Goal: Task Accomplishment & Management: Manage account settings

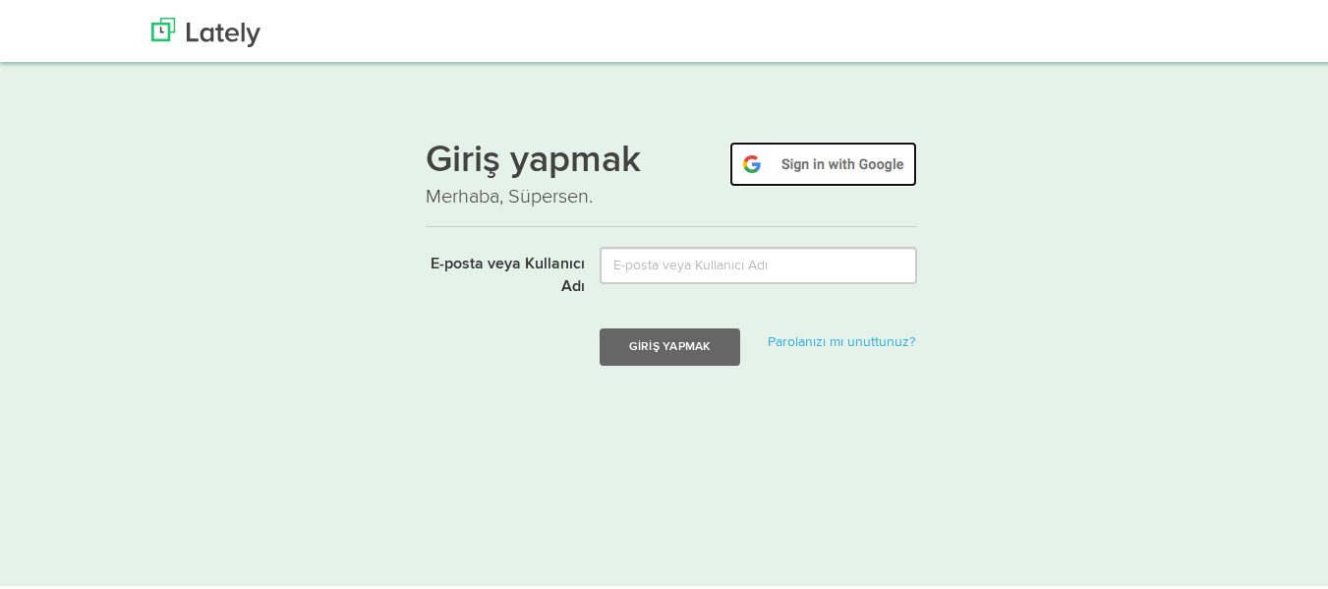
click at [805, 169] on img at bounding box center [823, 161] width 188 height 45
click at [830, 169] on img at bounding box center [823, 161] width 188 height 45
click at [837, 160] on img at bounding box center [823, 161] width 188 height 45
click at [820, 180] on img at bounding box center [823, 161] width 188 height 45
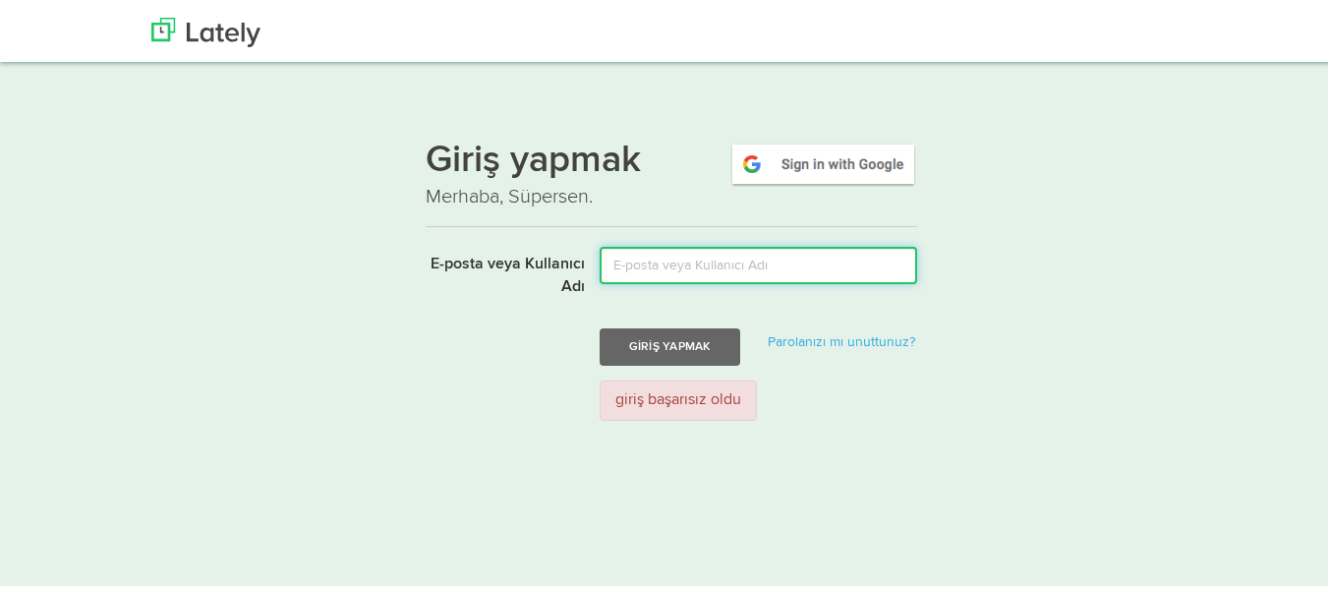
click at [678, 269] on input "E-posta veya Kullanıcı Adı" at bounding box center [759, 262] width 318 height 37
type input "[EMAIL_ADDRESS][DOMAIN_NAME]"
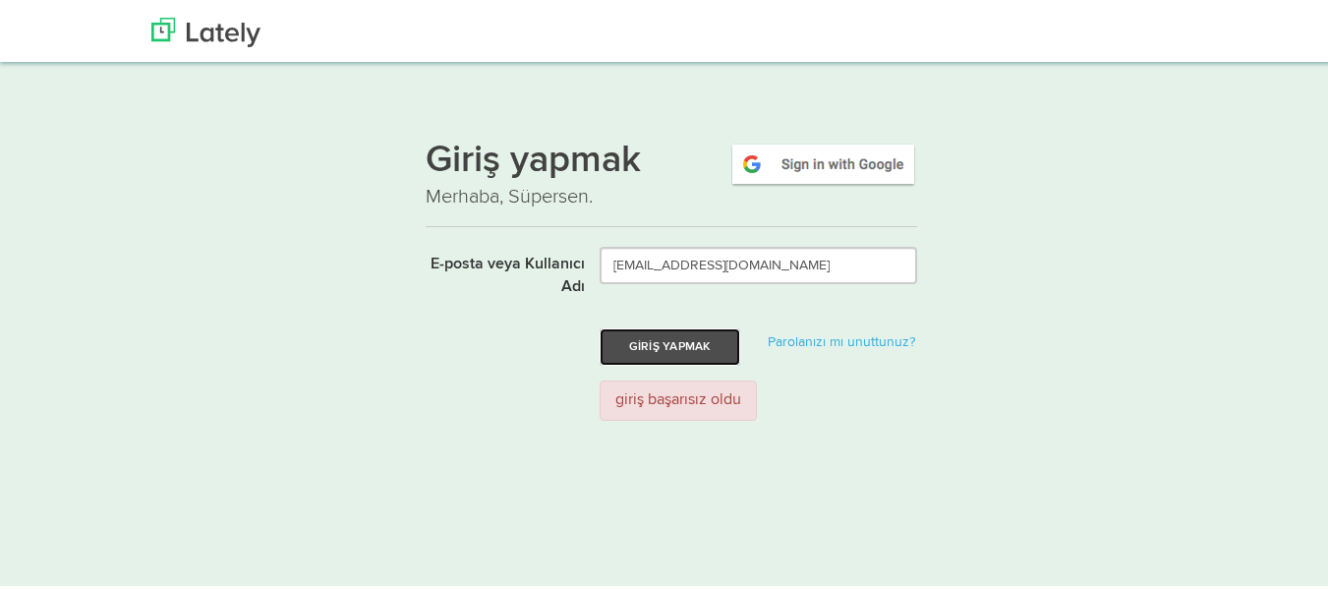
click at [692, 346] on font "Giriş yapmak" at bounding box center [670, 343] width 82 height 12
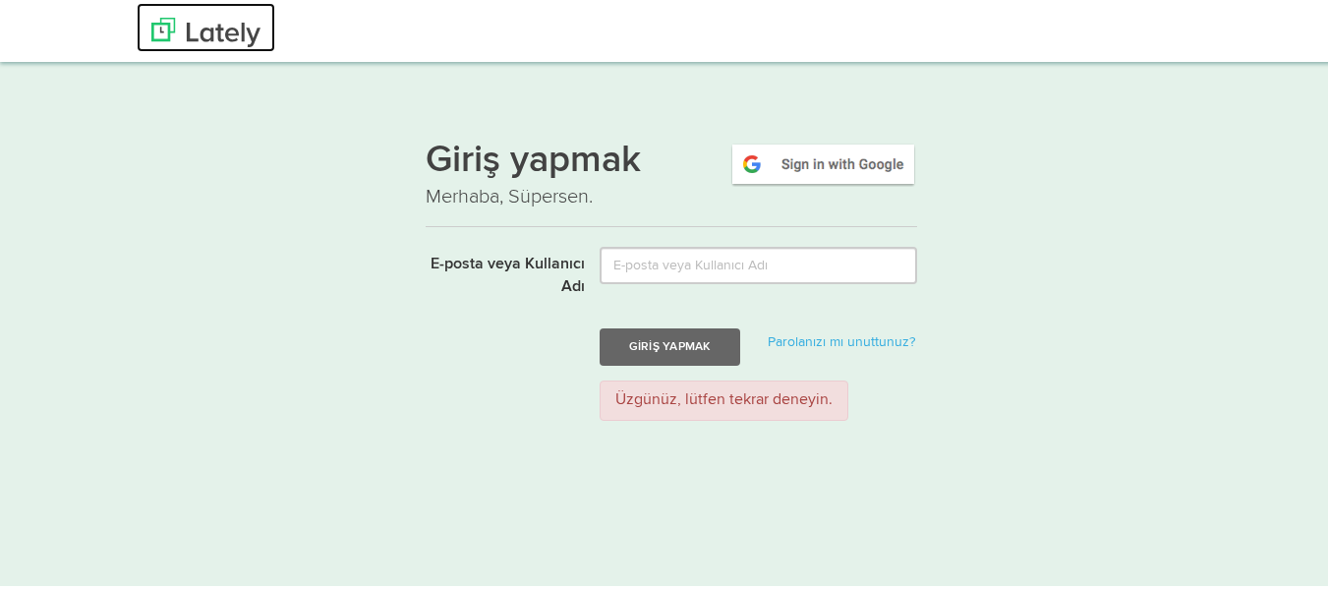
click at [215, 29] on img at bounding box center [205, 29] width 109 height 29
